Goal: Task Accomplishment & Management: Use online tool/utility

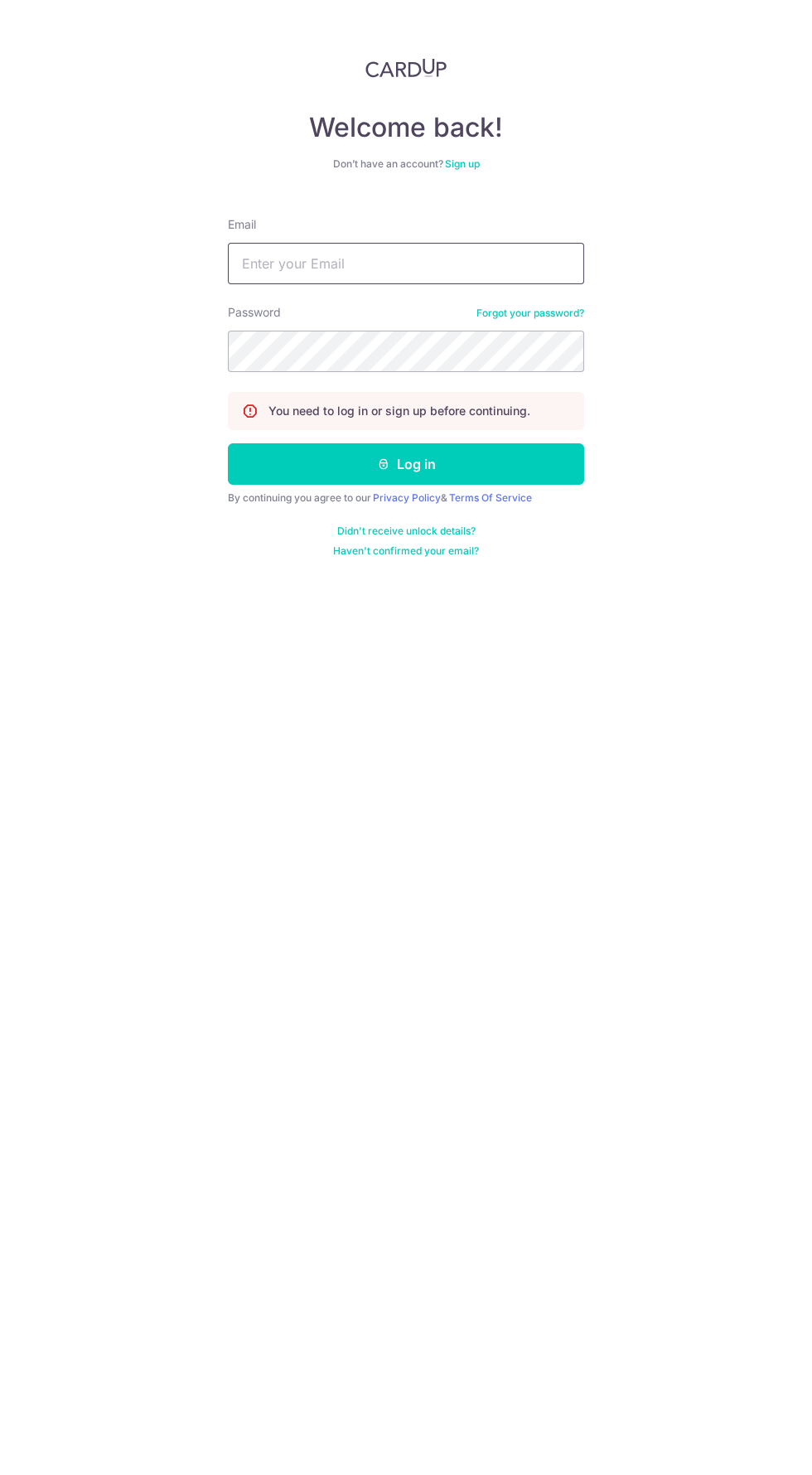
click at [407, 266] on input "Email" at bounding box center [406, 263] width 356 height 42
type input "Sandykmz@hotmail.com"
click at [228, 444] on button "Log in" at bounding box center [406, 464] width 356 height 42
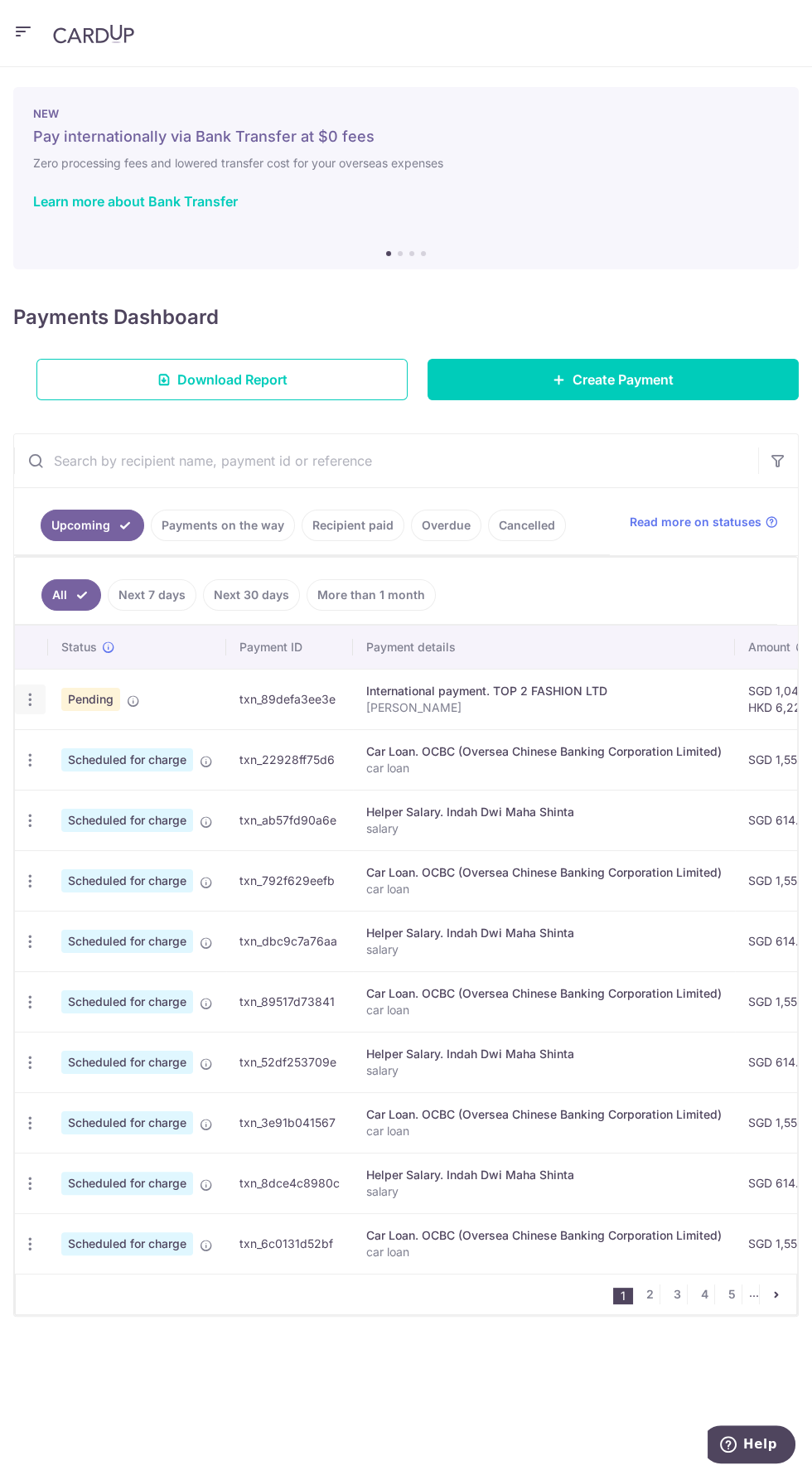
click at [33, 698] on icon "button" at bounding box center [30, 700] width 17 height 17
click at [117, 743] on span "Upload doc" at bounding box center [118, 744] width 112 height 20
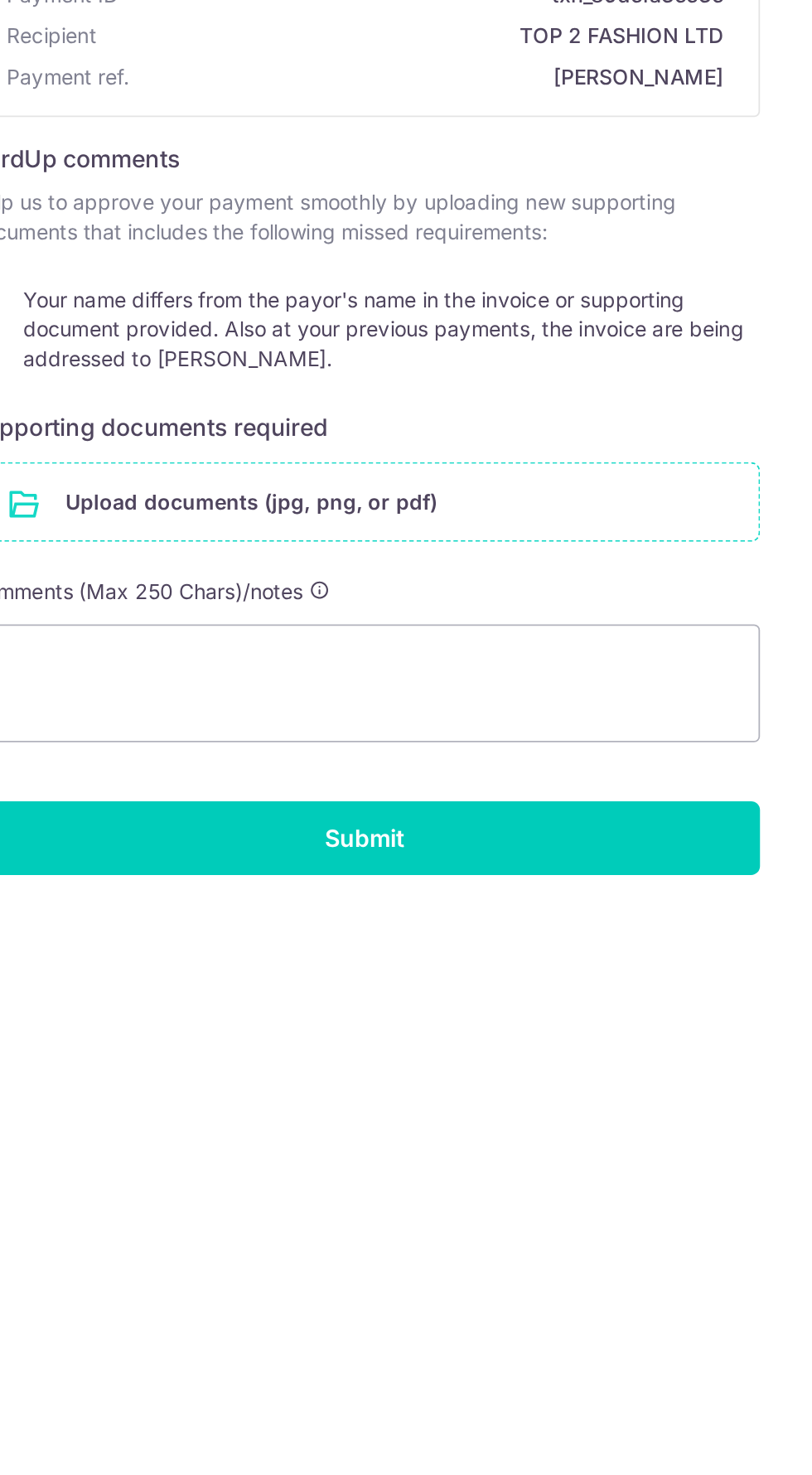
click at [428, 553] on input "file" at bounding box center [406, 550] width 443 height 43
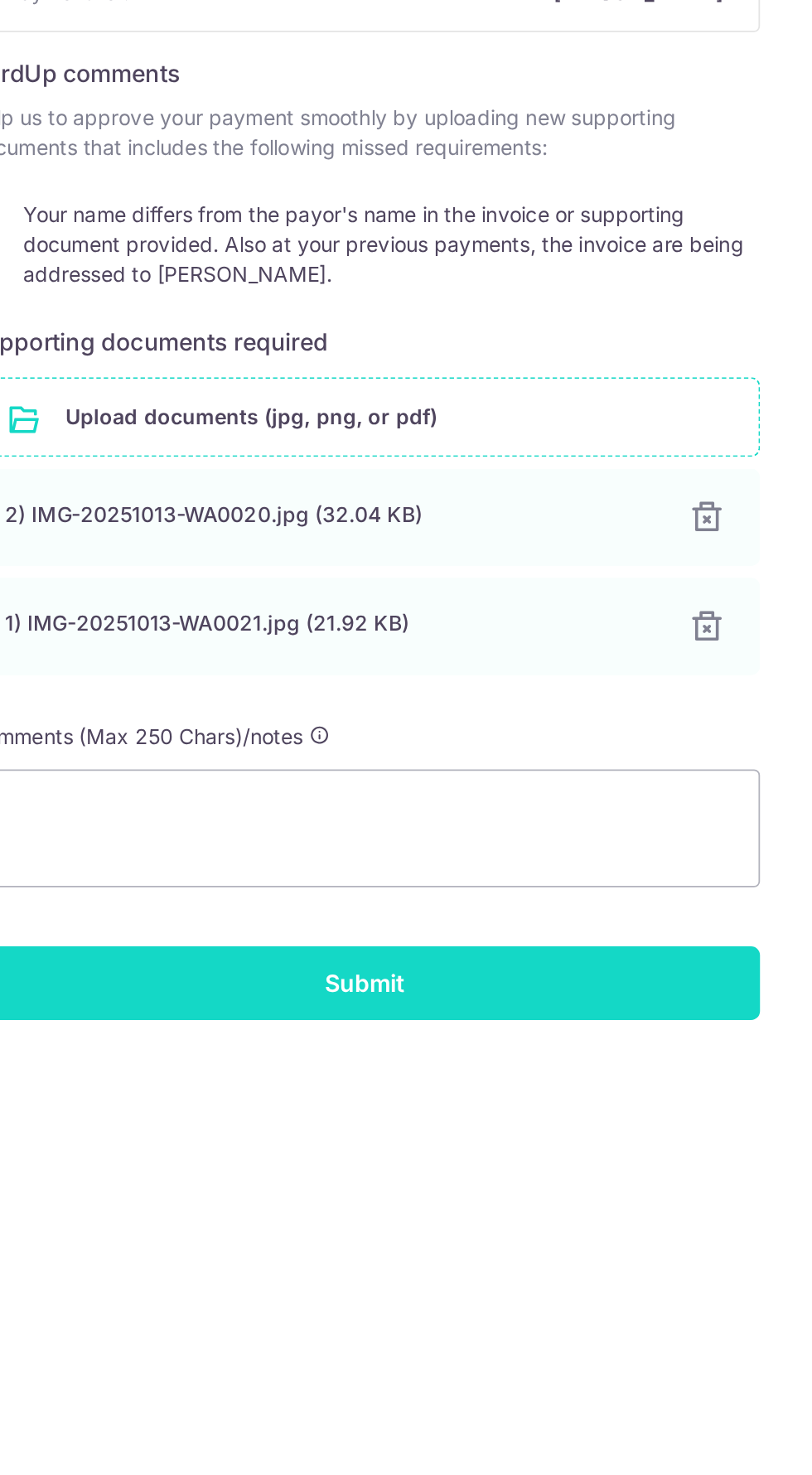
click at [500, 880] on input "Submit" at bounding box center [406, 869] width 444 height 42
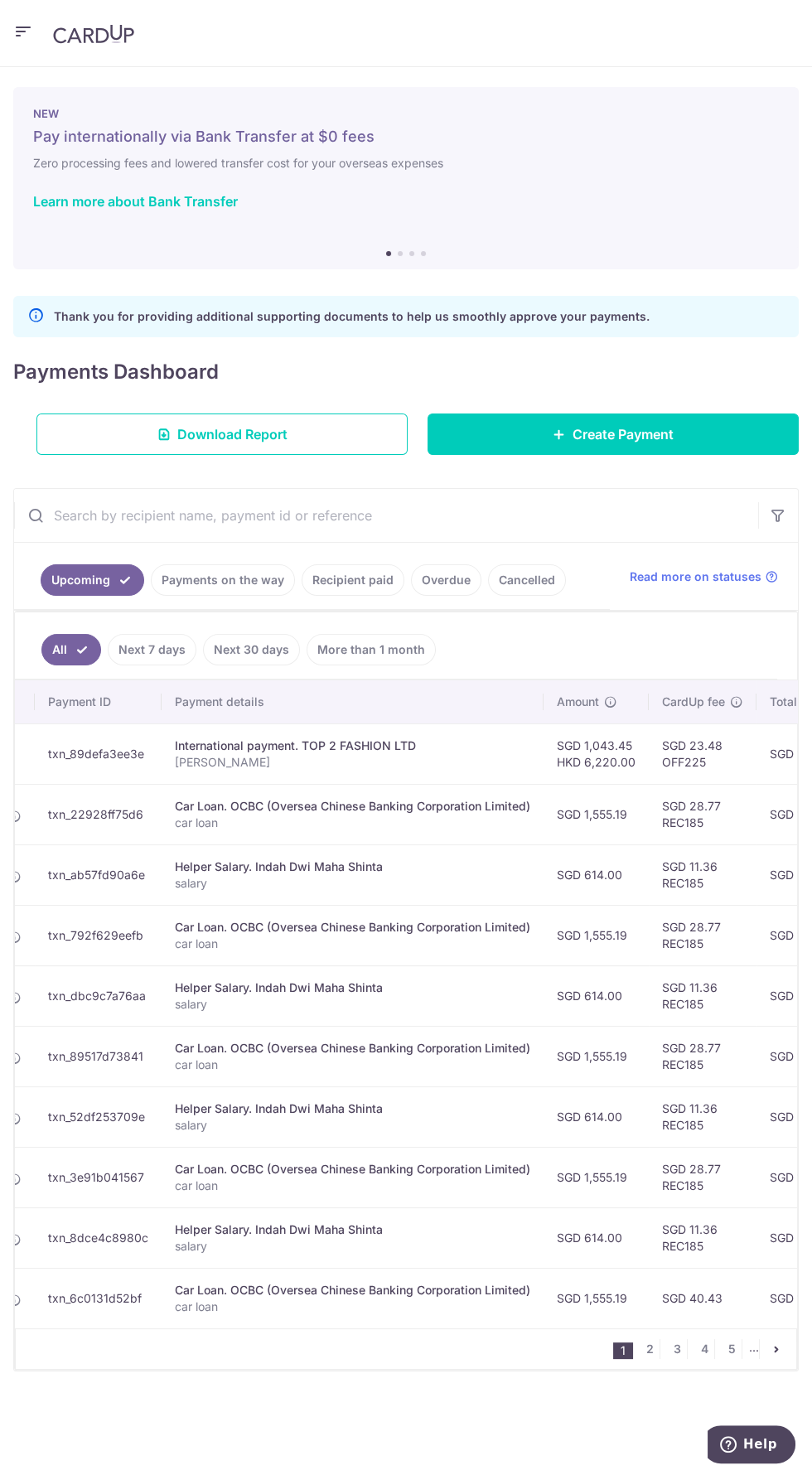
scroll to position [0, 576]
